Goal: Complete application form

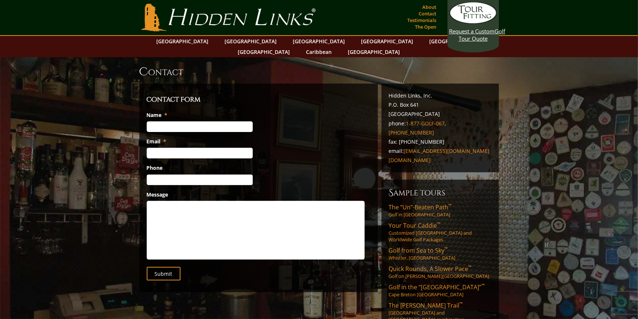
click at [177, 121] on input "Name *" at bounding box center [200, 126] width 106 height 11
type input "k"
type input "[PERSON_NAME]"
click at [155, 148] on input "Email *" at bounding box center [200, 153] width 106 height 11
type input "[EMAIL_ADDRESS][DOMAIN_NAME]"
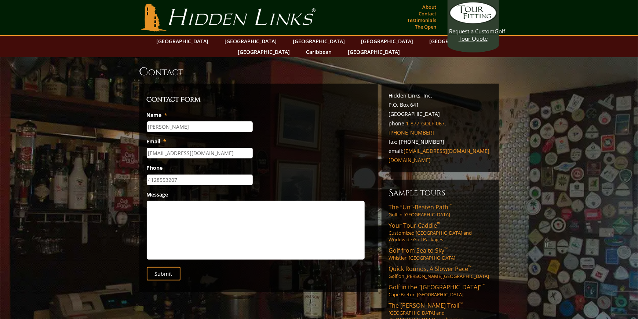
type input "[PHONE_NUMBER]"
click at [188, 175] on input "[PHONE_NUMBER]" at bounding box center [200, 180] width 106 height 11
click at [157, 201] on textarea "Message" at bounding box center [256, 230] width 218 height 59
click at [157, 201] on textarea "to: [PERSON_NAME]," at bounding box center [256, 230] width 218 height 59
click at [155, 204] on textarea "[PERSON_NAME]," at bounding box center [256, 230] width 218 height 59
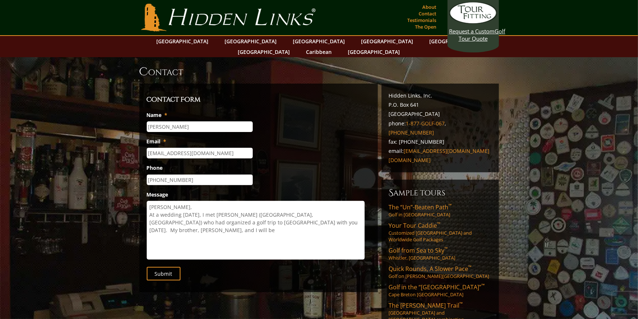
click at [242, 211] on textarea "[PERSON_NAME], At a wedding [DATE], I met [PERSON_NAME] ([GEOGRAPHIC_DATA], [GE…" at bounding box center [256, 230] width 218 height 59
click at [227, 218] on textarea "[PERSON_NAME], At a wedding [DATE], I met [PERSON_NAME] ([GEOGRAPHIC_DATA], [GE…" at bounding box center [256, 230] width 218 height 59
click at [256, 219] on textarea "[PERSON_NAME], At a wedding [DATE], I met [PERSON_NAME] ([GEOGRAPHIC_DATA], [GE…" at bounding box center [256, 230] width 218 height 59
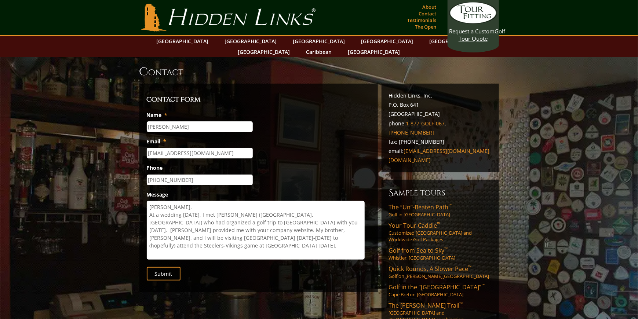
click at [251, 227] on textarea "[PERSON_NAME], At a wedding [DATE], I met [PERSON_NAME] ([GEOGRAPHIC_DATA], [GE…" at bounding box center [256, 230] width 218 height 59
click at [340, 225] on textarea "[PERSON_NAME], At a wedding [DATE], I met [PERSON_NAME] ([GEOGRAPHIC_DATA], [GE…" at bounding box center [256, 230] width 218 height 59
click at [345, 219] on textarea "[PERSON_NAME], At a wedding [DATE], I met [PERSON_NAME] ([GEOGRAPHIC_DATA], [GE…" at bounding box center [256, 230] width 218 height 59
click at [206, 220] on textarea "[PERSON_NAME], At a wedding [DATE], I met [PERSON_NAME] ([GEOGRAPHIC_DATA], [GE…" at bounding box center [256, 230] width 218 height 59
click at [173, 226] on textarea "[PERSON_NAME], At a wedding [DATE], I met [PERSON_NAME] ([GEOGRAPHIC_DATA], [GE…" at bounding box center [256, 230] width 218 height 59
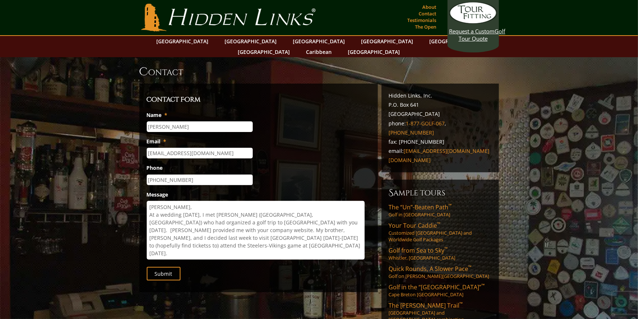
click at [207, 235] on textarea "[PERSON_NAME], At a wedding [DATE], I met [PERSON_NAME] ([GEOGRAPHIC_DATA], [GE…" at bounding box center [256, 230] width 218 height 59
click at [209, 231] on textarea "[PERSON_NAME], At a wedding [DATE], I met [PERSON_NAME] ([GEOGRAPHIC_DATA], [GE…" at bounding box center [256, 230] width 218 height 59
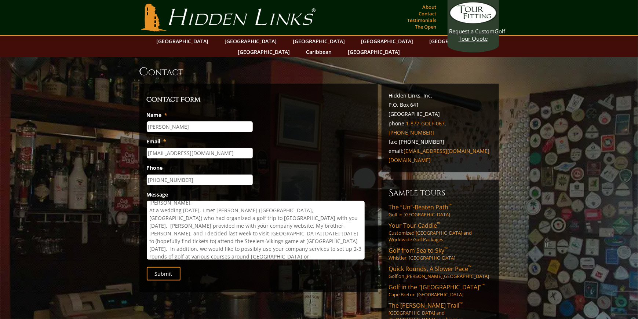
drag, startPoint x: 196, startPoint y: 237, endPoint x: 207, endPoint y: 235, distance: 11.4
click at [197, 237] on textarea "[PERSON_NAME], At a wedding [DATE], I met [PERSON_NAME] ([GEOGRAPHIC_DATA], [GE…" at bounding box center [256, 230] width 218 height 59
click at [170, 244] on textarea "[PERSON_NAME], At a wedding [DATE], I met [PERSON_NAME] ([GEOGRAPHIC_DATA], [GE…" at bounding box center [256, 230] width 218 height 59
click at [229, 240] on textarea "[PERSON_NAME], At a wedding [DATE], I met [PERSON_NAME] ([GEOGRAPHIC_DATA], [GE…" at bounding box center [256, 230] width 218 height 59
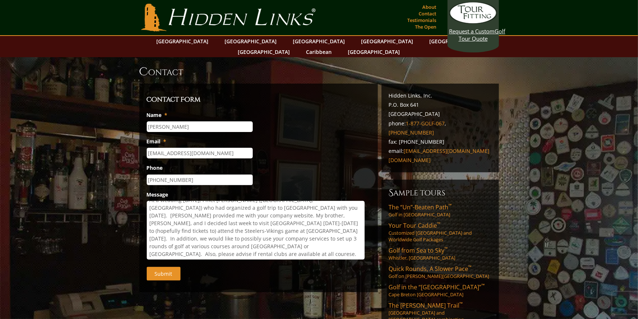
type textarea "[PERSON_NAME], At a wedding [DATE], I met [PERSON_NAME] ([GEOGRAPHIC_DATA], [GE…"
click at [169, 267] on input "Submit" at bounding box center [164, 274] width 34 height 14
